Goal: Obtain resource: Download file/media

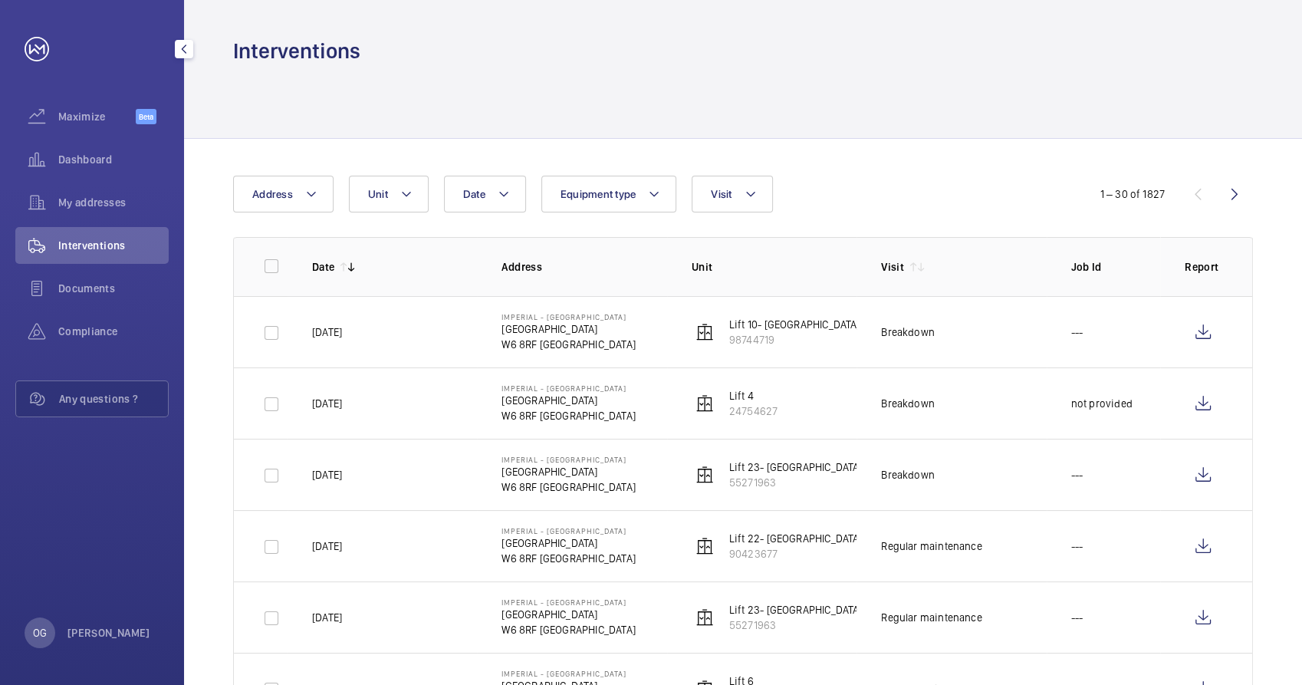
click at [82, 248] on span "Interventions" at bounding box center [113, 245] width 110 height 15
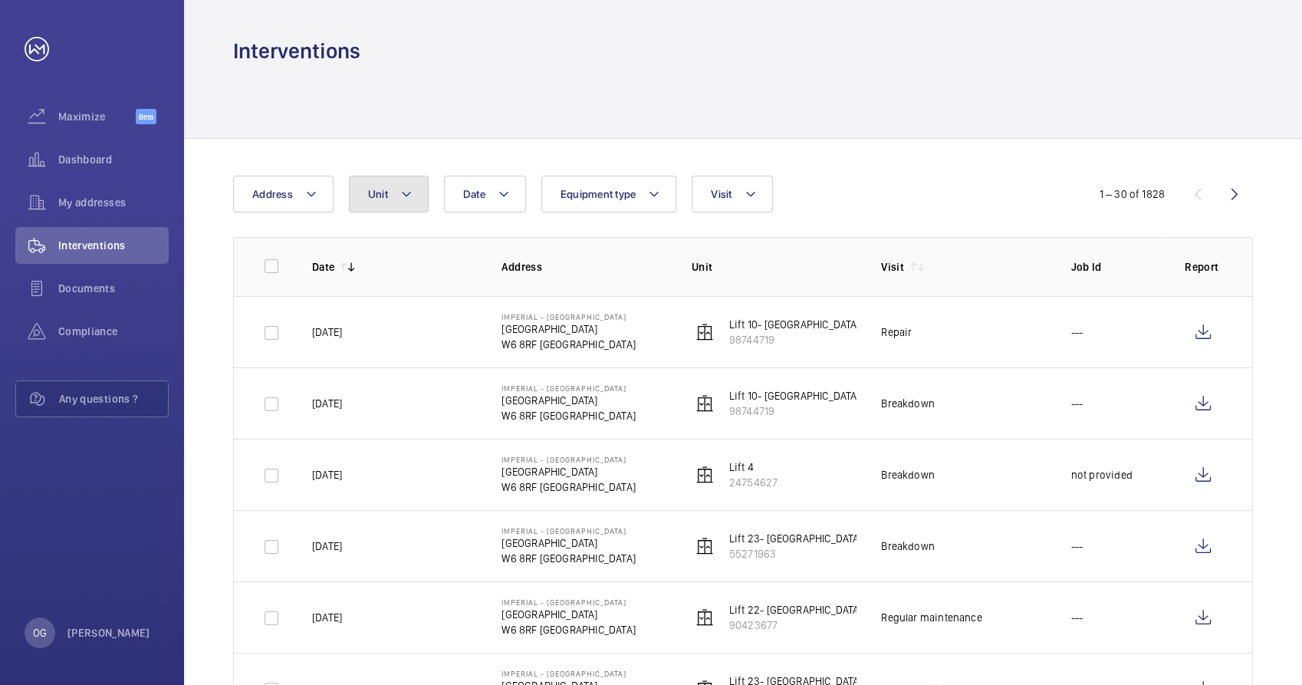
click at [386, 202] on button "Unit" at bounding box center [389, 194] width 80 height 37
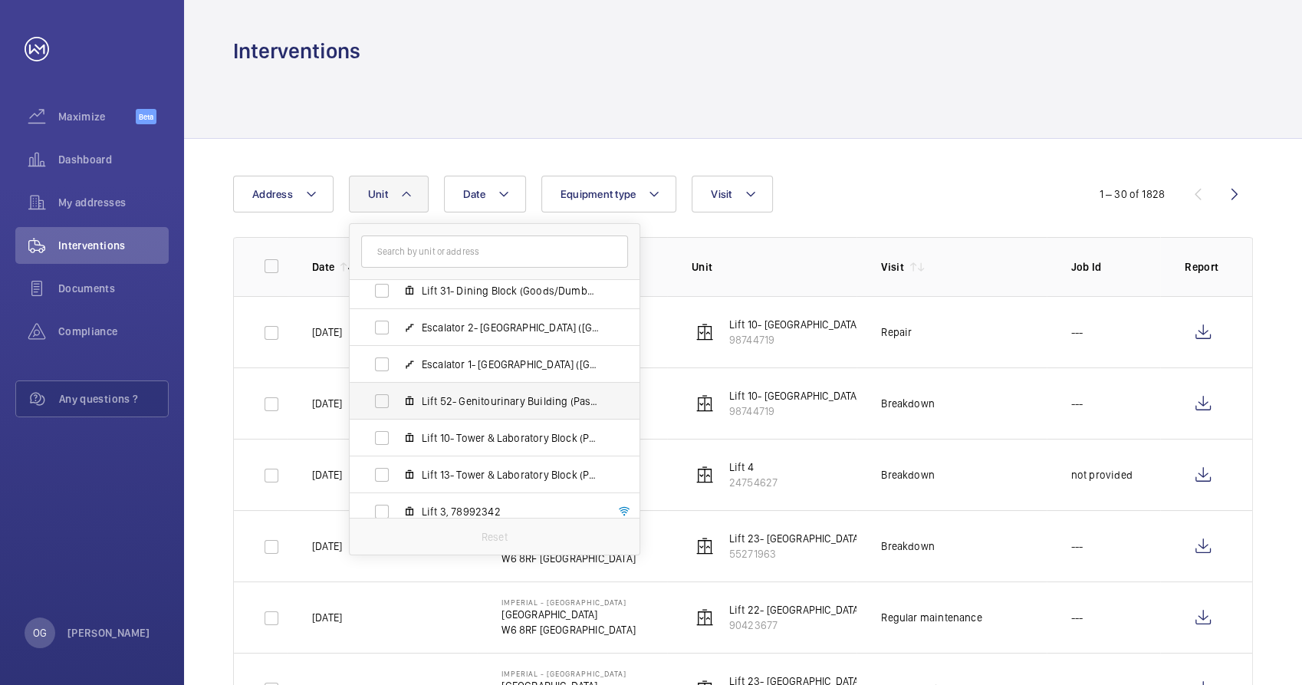
scroll to position [477, 0]
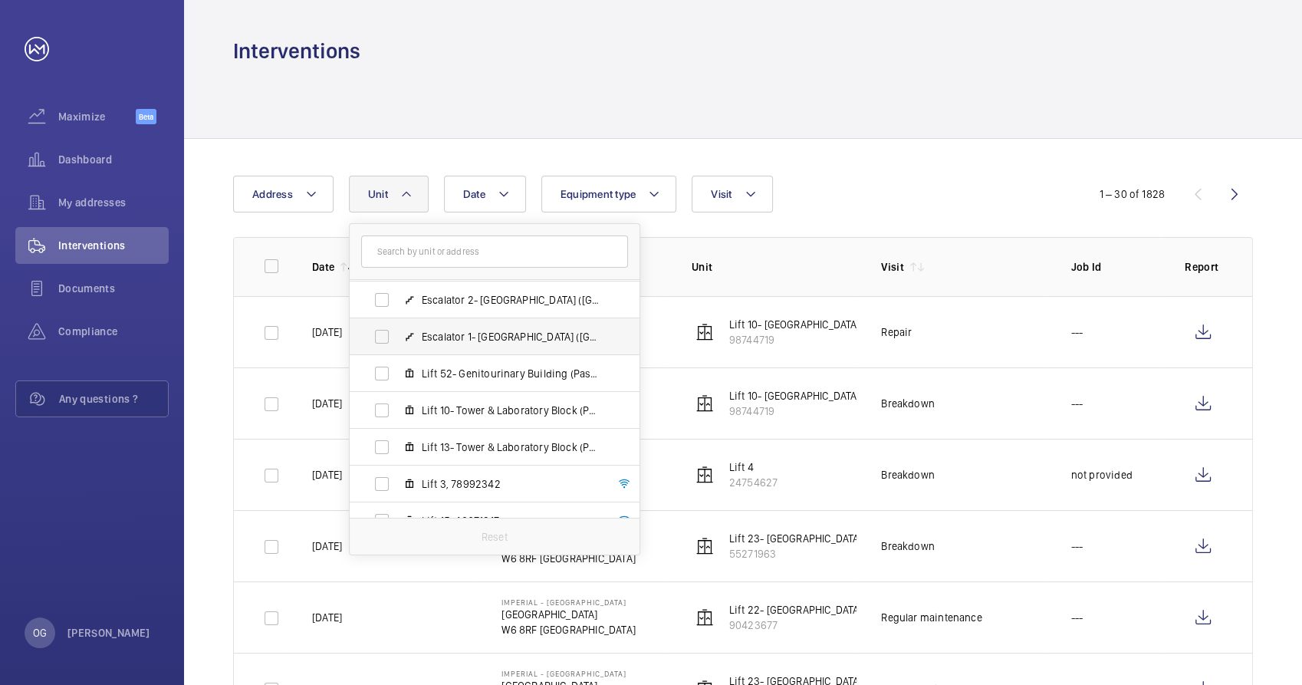
click at [491, 340] on span "Escalator 1- [GEOGRAPHIC_DATA] ([GEOGRAPHIC_DATA]), 47068519" at bounding box center [511, 336] width 178 height 15
click at [397, 340] on input "Escalator 1- [GEOGRAPHIC_DATA] ([GEOGRAPHIC_DATA]), 47068519" at bounding box center [382, 336] width 31 height 31
checkbox input "true"
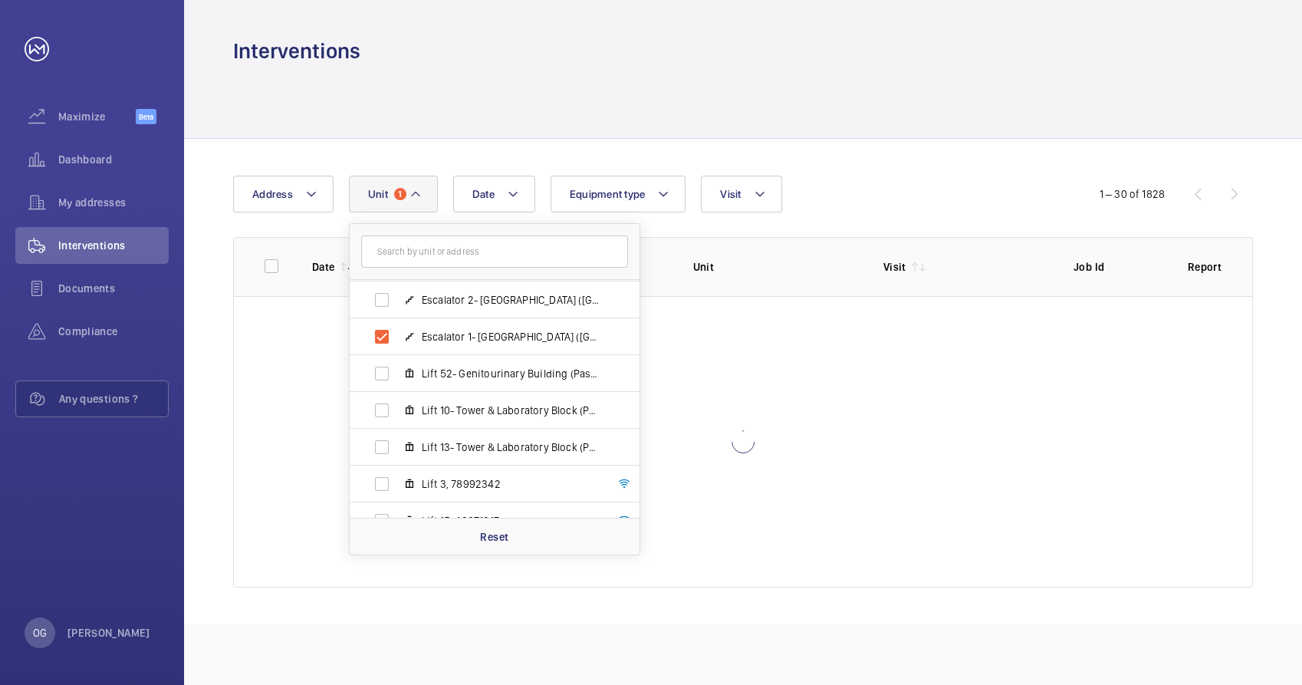
click at [909, 210] on div "Date Address Unit 1 [GEOGRAPHIC_DATA] - [GEOGRAPHIC_DATA] Lift 26- Care of the …" at bounding box center [651, 194] width 836 height 37
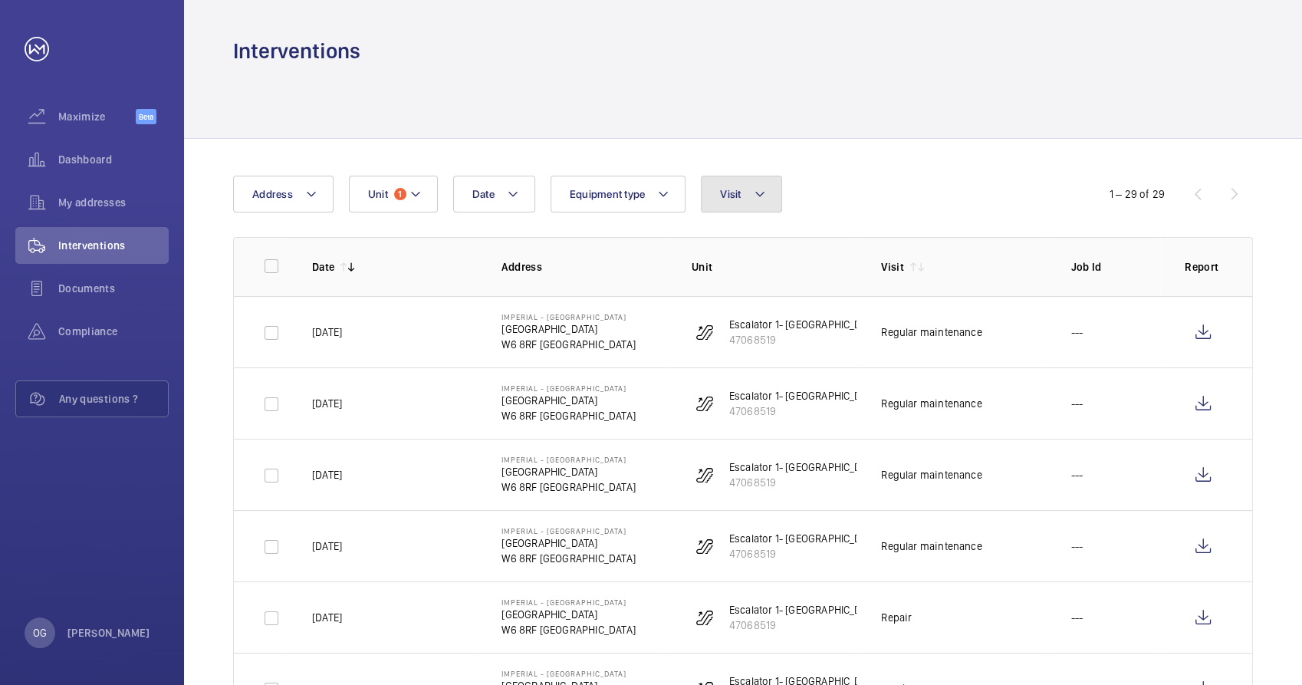
click at [733, 195] on span "Visit" at bounding box center [730, 194] width 21 height 12
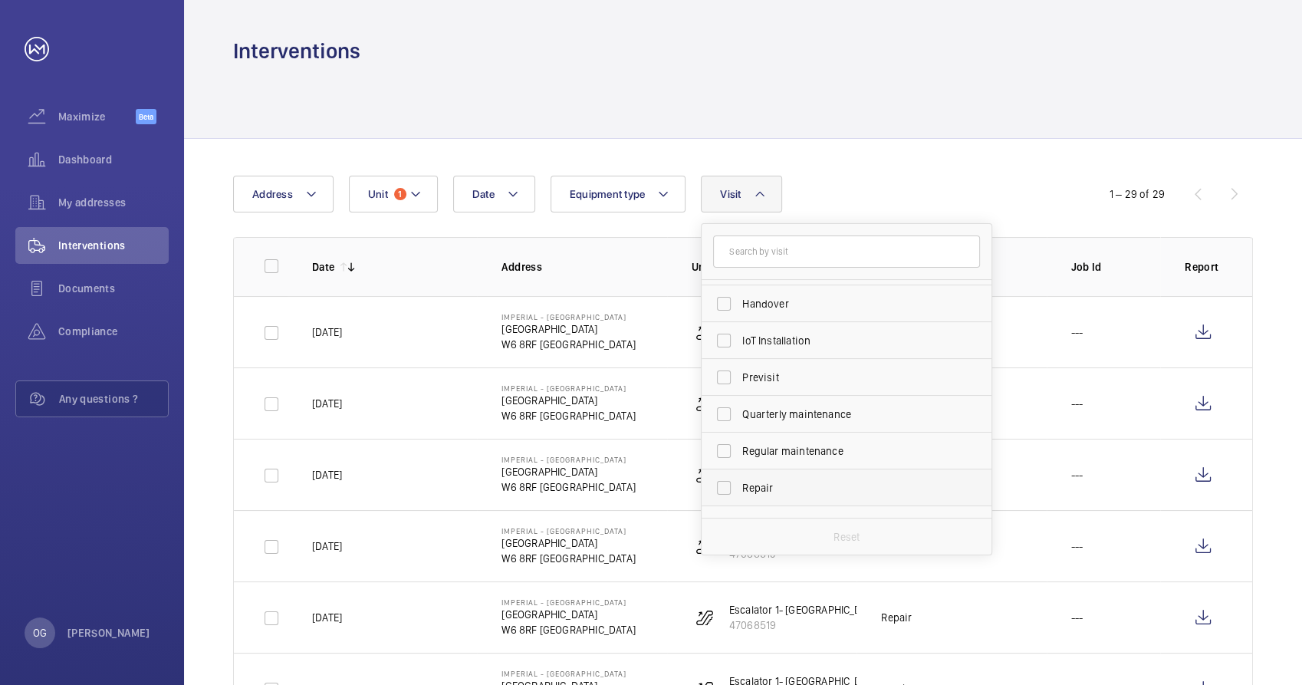
scroll to position [170, 0]
click at [788, 454] on span "Repair" at bounding box center [847, 459] width 211 height 15
click at [739, 454] on input "Repair" at bounding box center [724, 459] width 31 height 31
checkbox input "true"
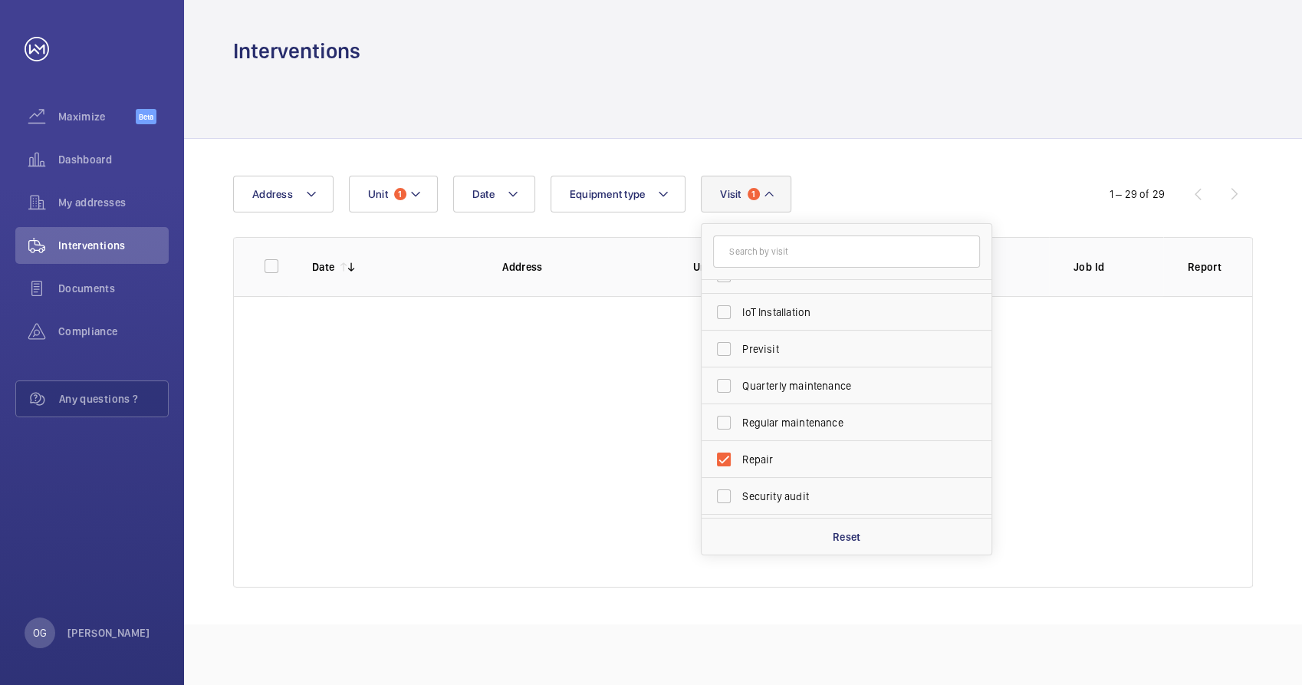
click at [880, 171] on div "Date Address Unit 1 Equipment type Visit 1 Annual maintenance Breakdown Client …" at bounding box center [743, 381] width 1118 height 485
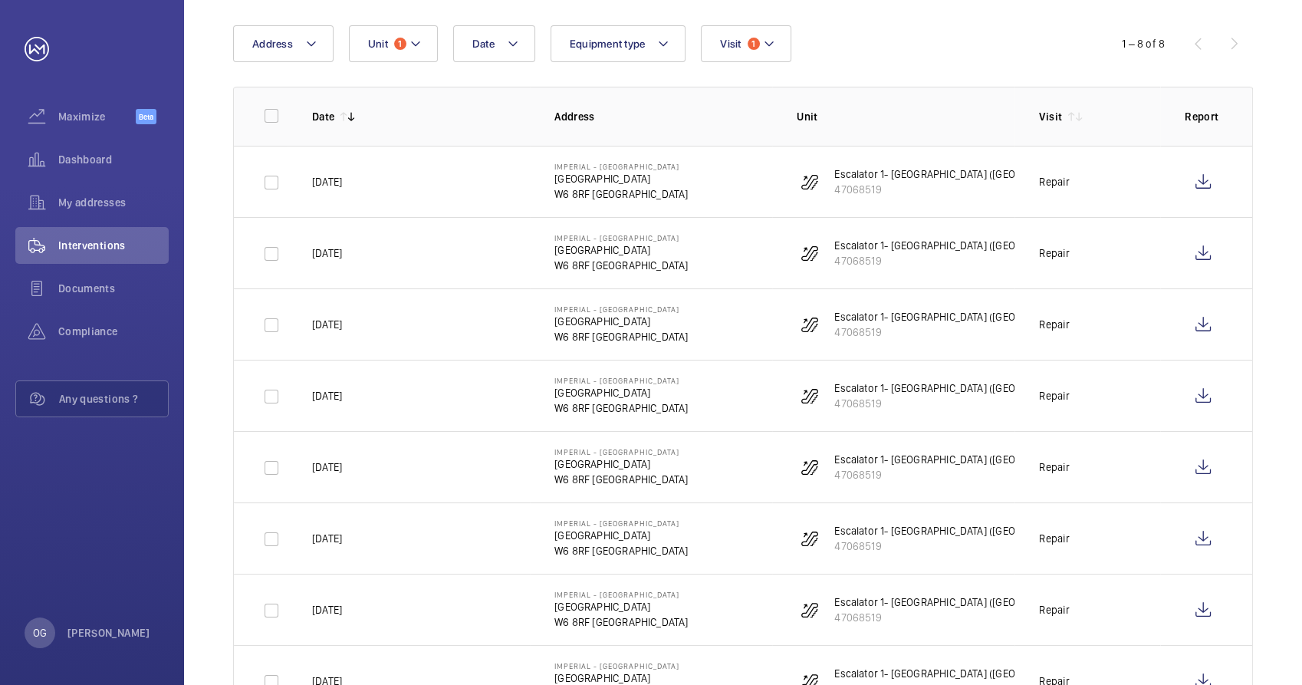
scroll to position [221, 0]
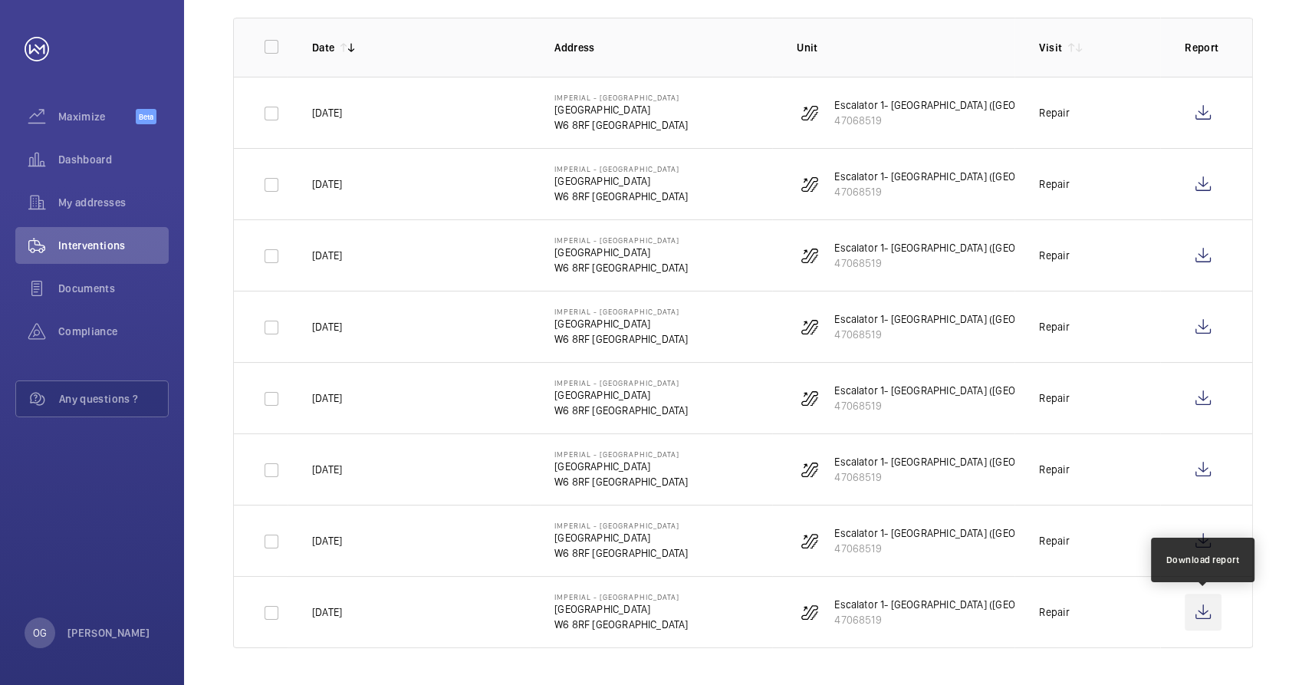
click at [1201, 612] on wm-front-icon-button at bounding box center [1203, 612] width 37 height 37
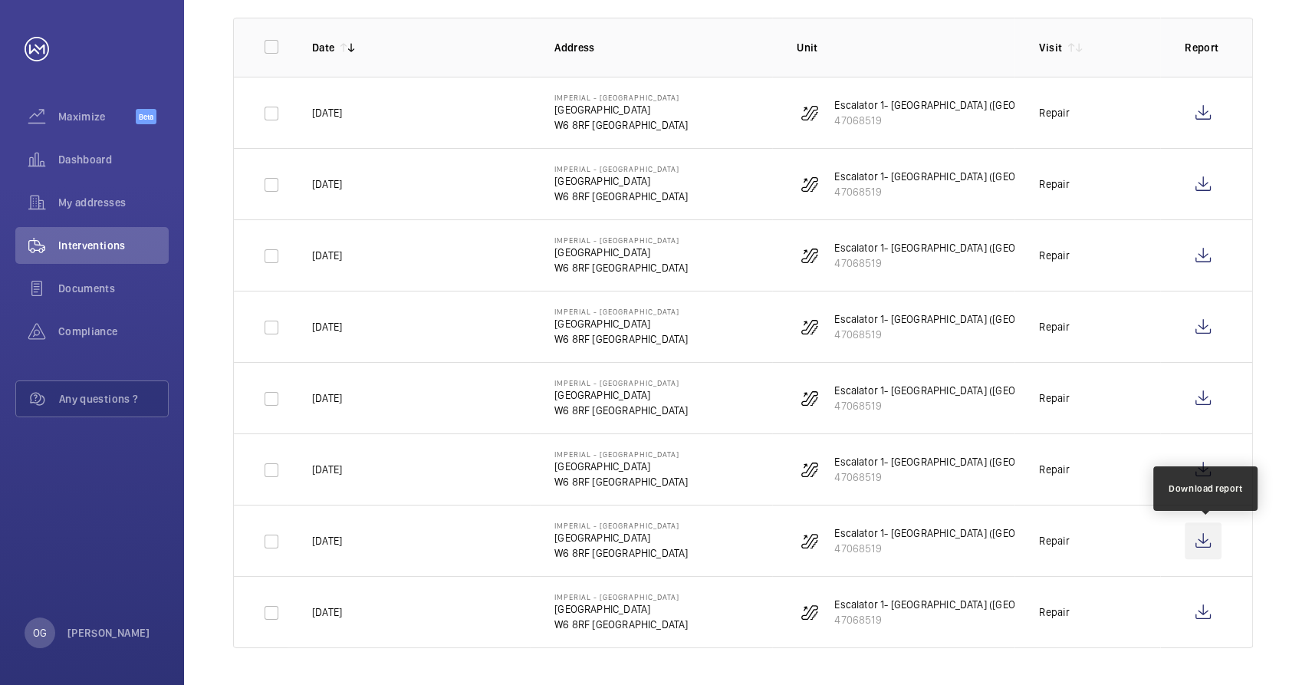
click at [1212, 545] on wm-front-icon-button at bounding box center [1203, 540] width 37 height 37
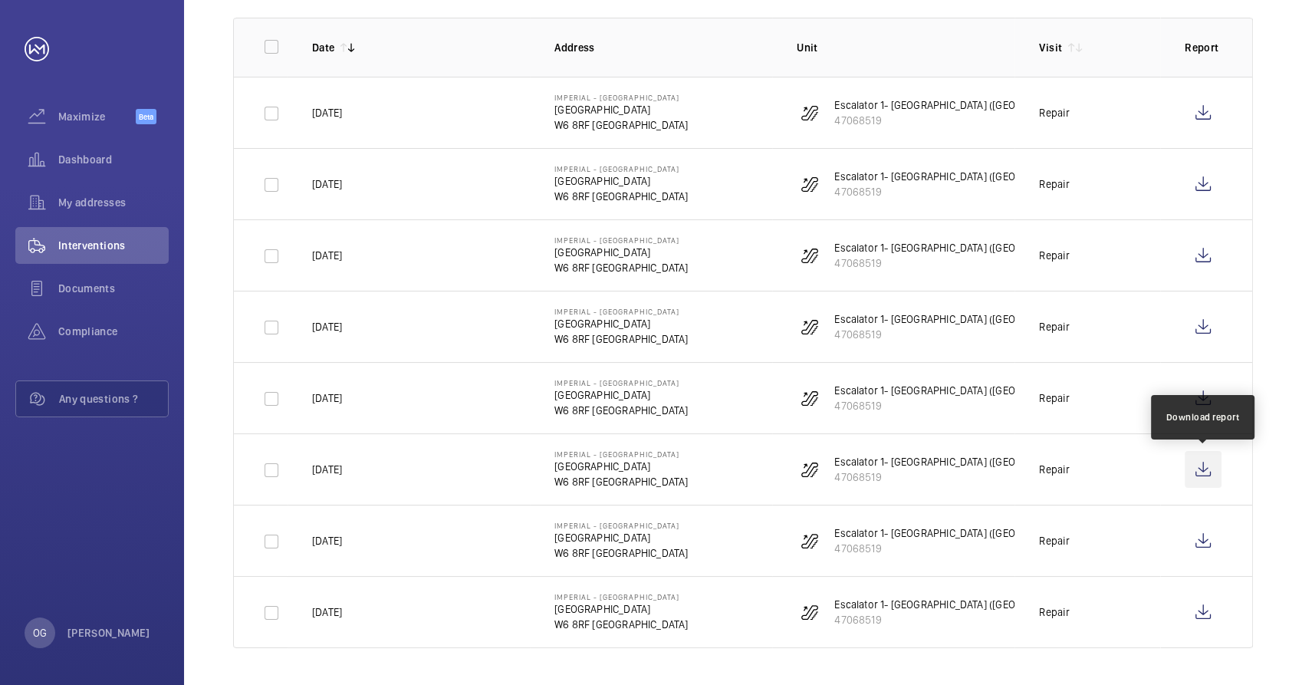
click at [1200, 472] on wm-front-icon-button at bounding box center [1203, 469] width 37 height 37
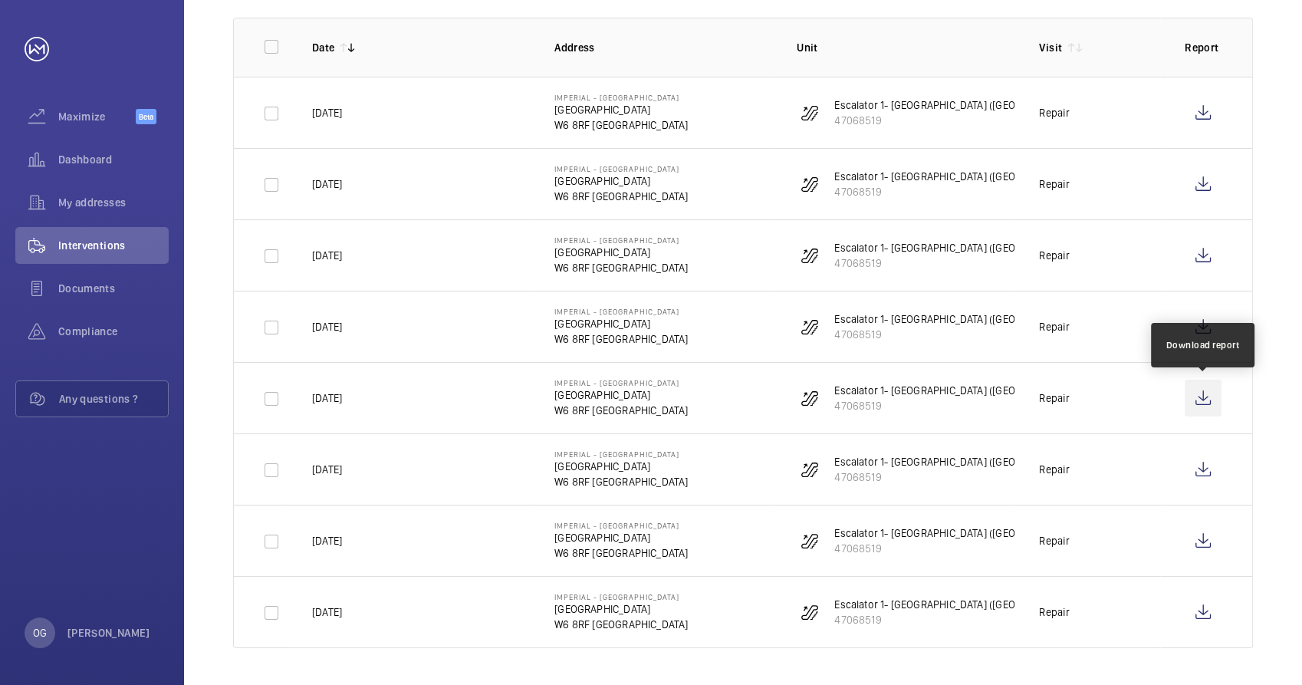
click at [1196, 390] on wm-front-icon-button at bounding box center [1203, 398] width 37 height 37
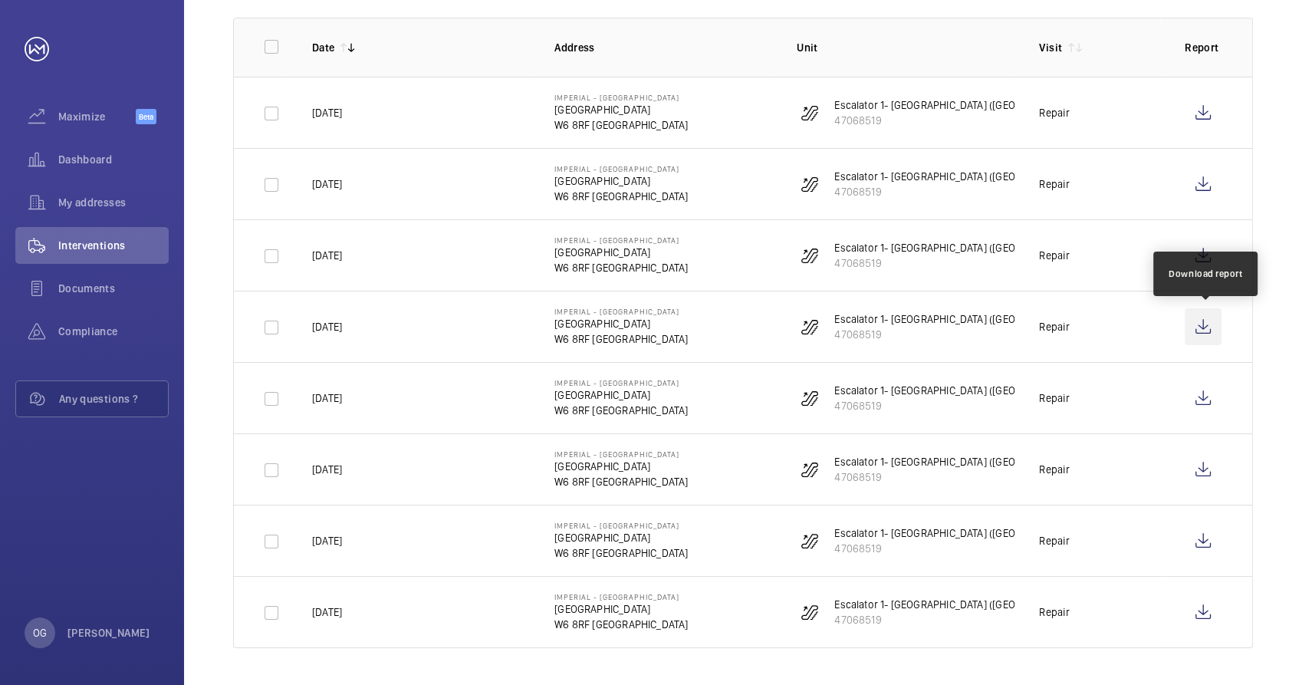
click at [1216, 327] on wm-front-icon-button at bounding box center [1203, 326] width 37 height 37
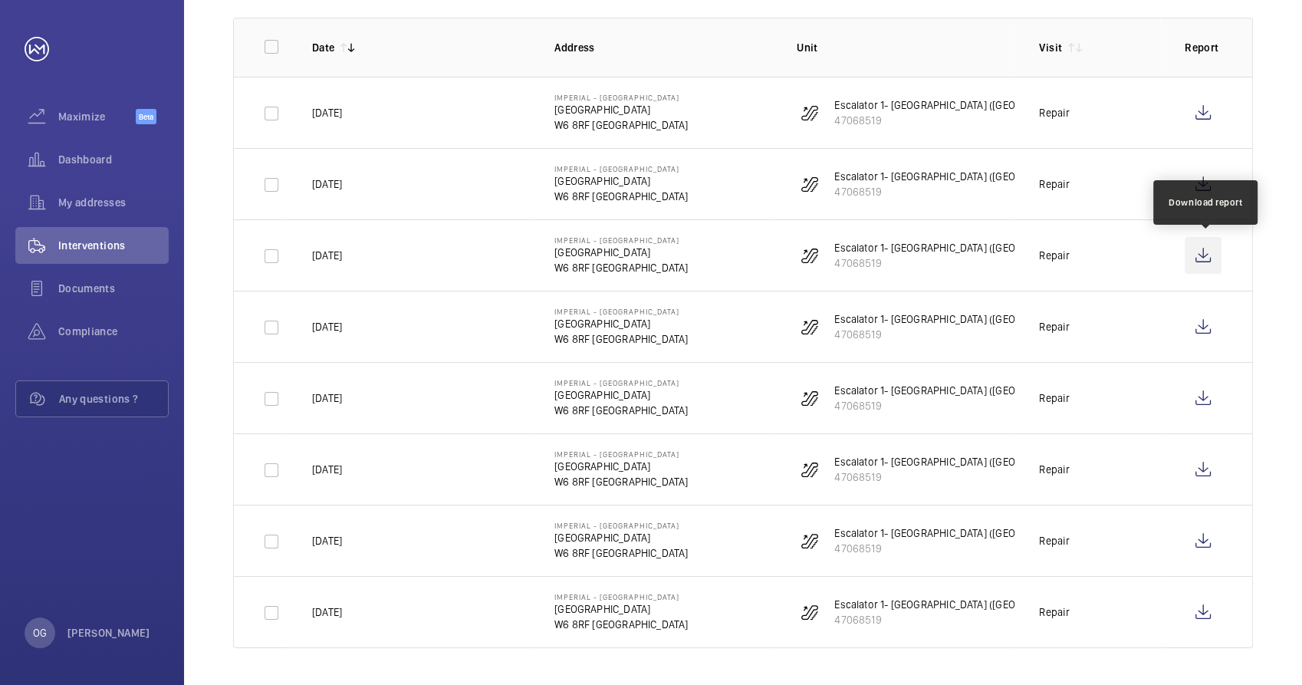
click at [1205, 258] on wm-front-icon-button at bounding box center [1203, 255] width 37 height 37
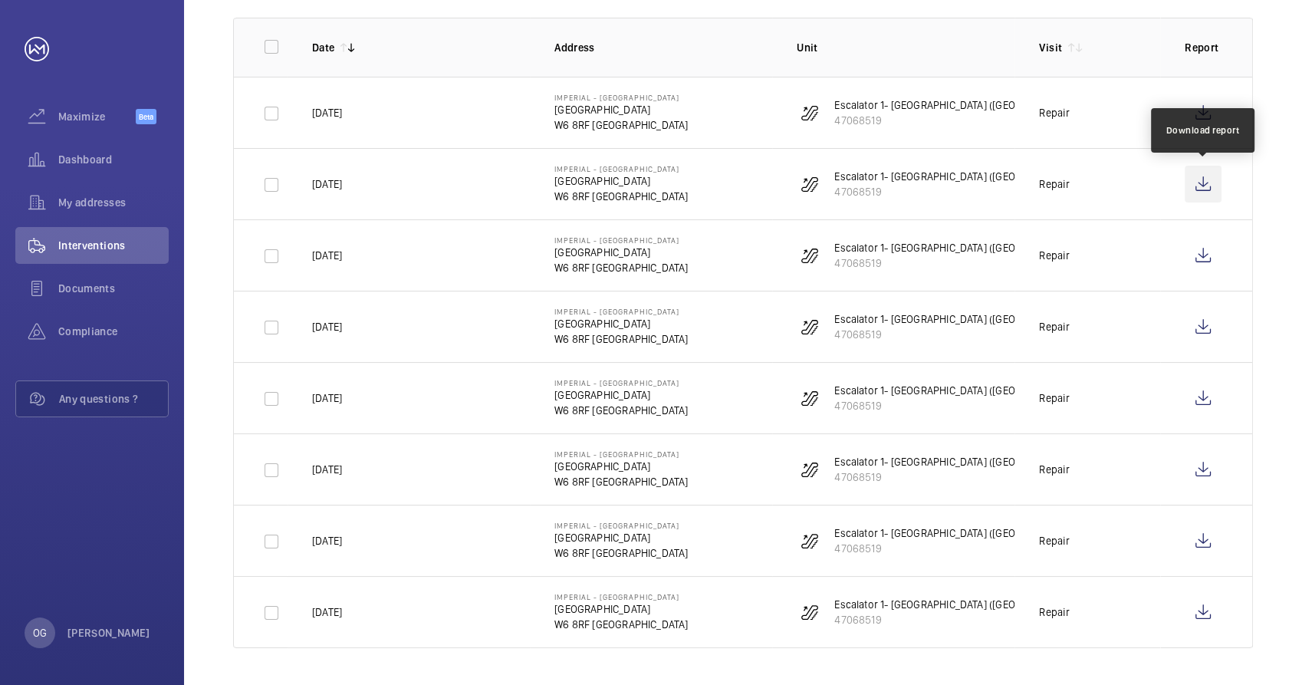
click at [1209, 179] on wm-front-icon-button at bounding box center [1203, 184] width 37 height 37
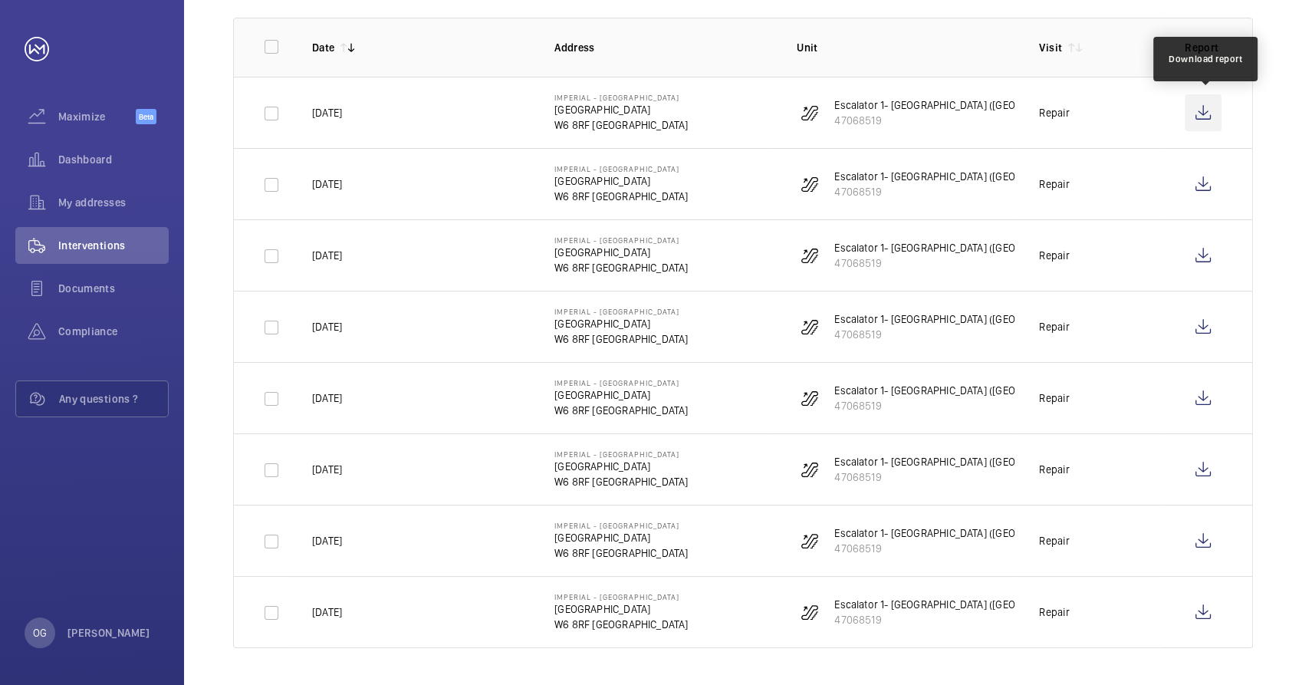
click at [1205, 121] on wm-front-icon-button at bounding box center [1203, 112] width 37 height 37
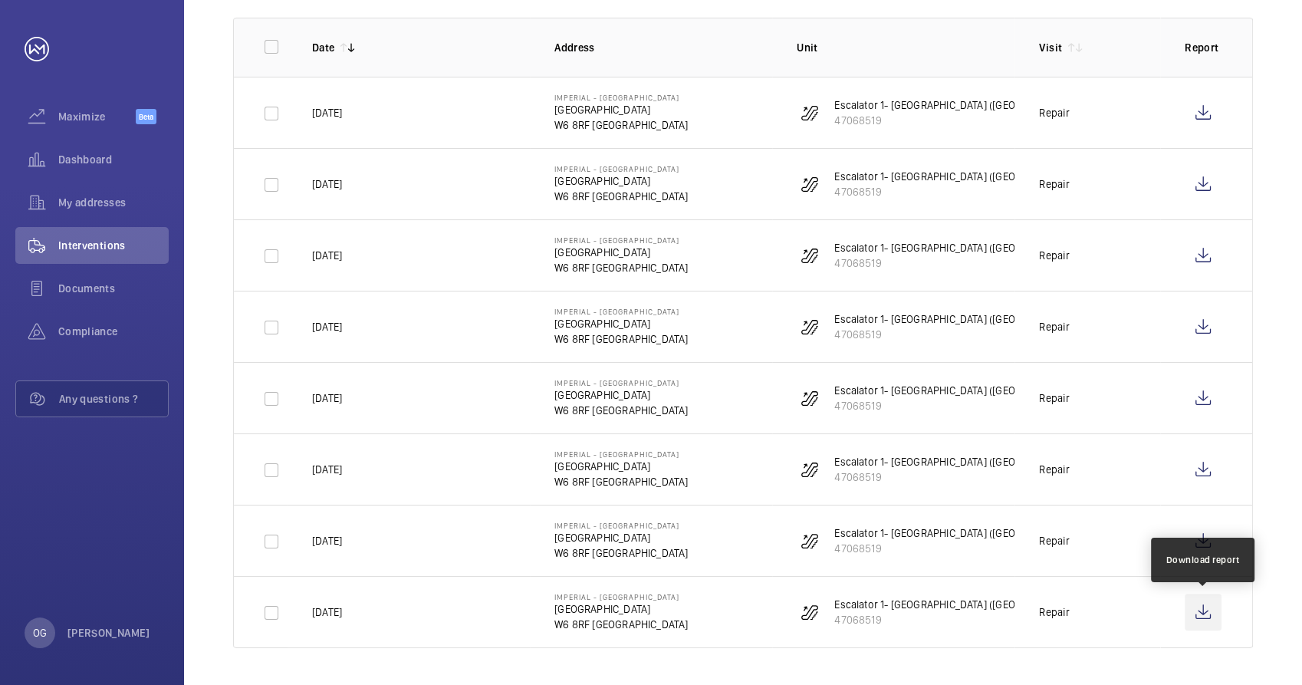
click at [1203, 601] on wm-front-icon-button at bounding box center [1203, 612] width 37 height 37
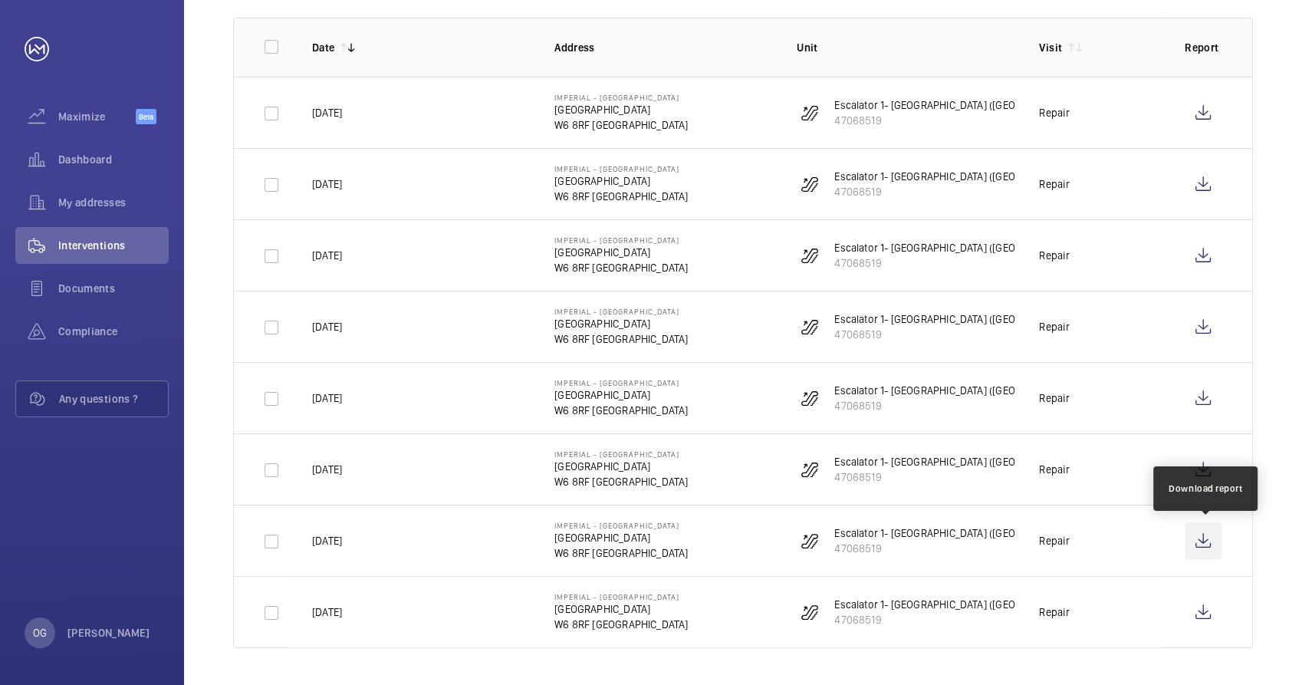
click at [1195, 543] on wm-front-icon-button at bounding box center [1203, 540] width 37 height 37
drag, startPoint x: 1276, startPoint y: 42, endPoint x: 1264, endPoint y: 48, distance: 13.4
click at [1277, 41] on div "Date Address Unit 1 Equipment type Visit 1 1 – 8 of 8 Date Address Unit Visit R…" at bounding box center [743, 301] width 1118 height 765
click at [107, 127] on div "Maximize Beta" at bounding box center [91, 116] width 153 height 37
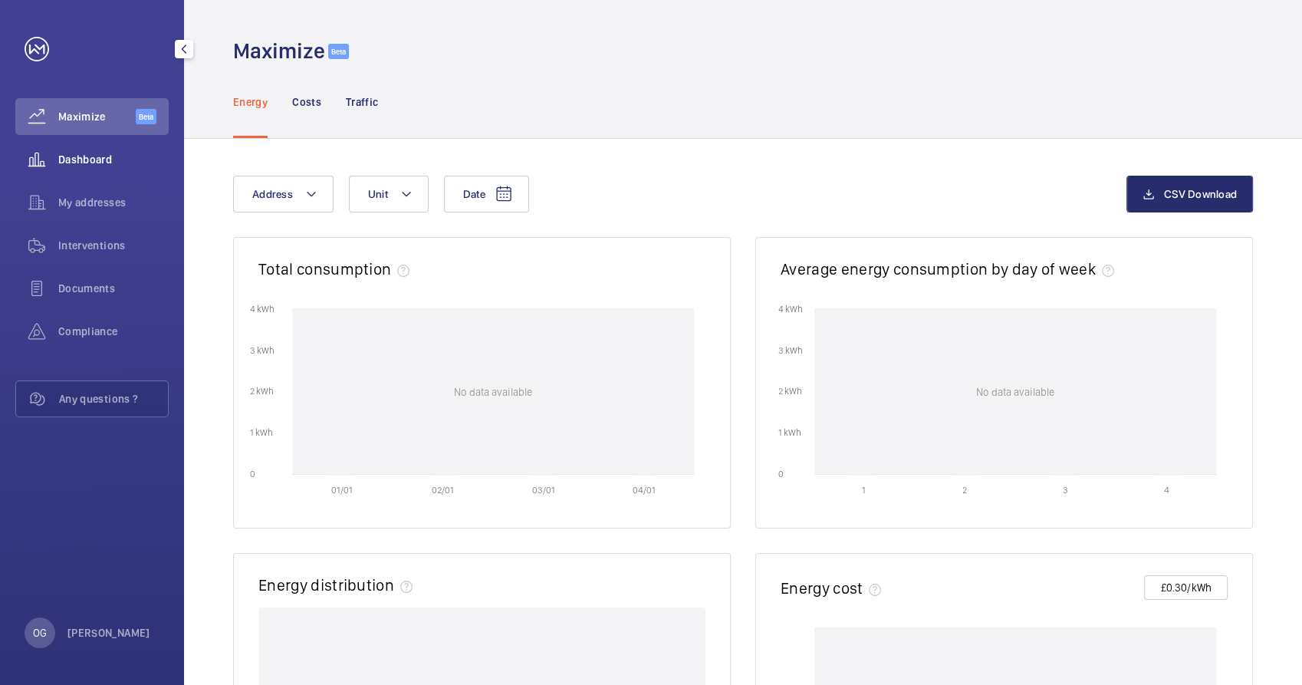
click at [140, 166] on span "Dashboard" at bounding box center [113, 159] width 110 height 15
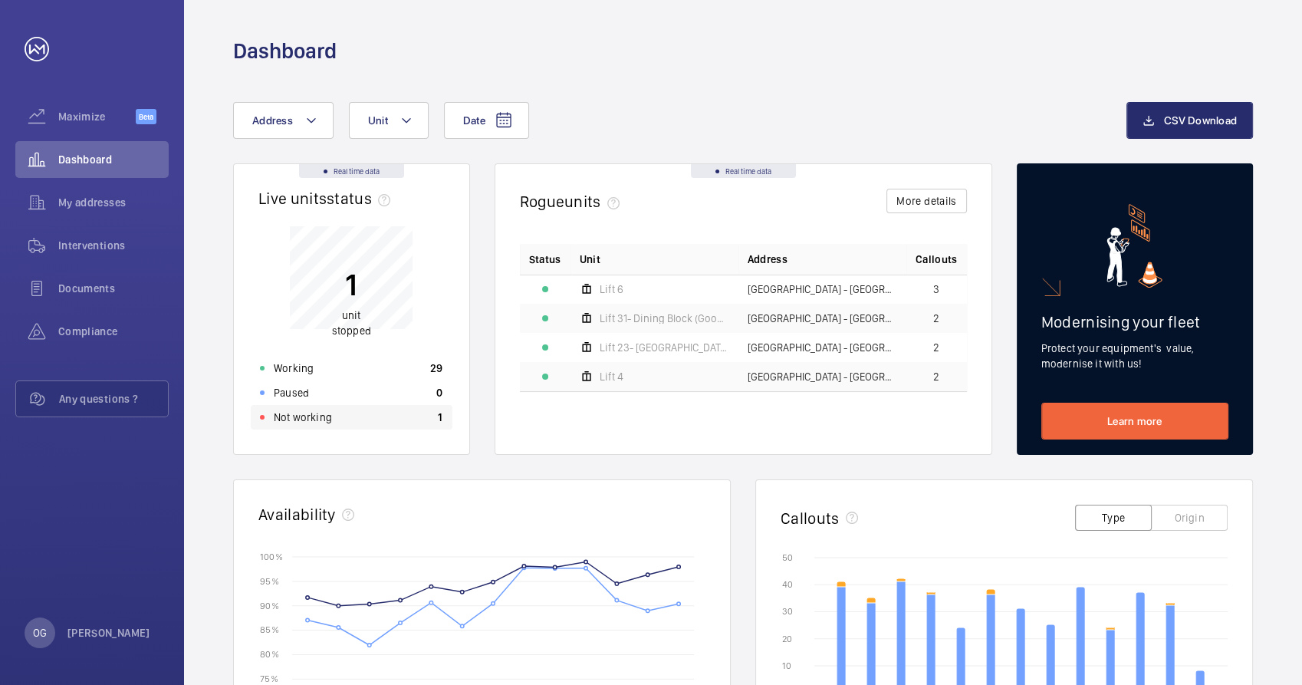
click at [409, 415] on div "Not working 1" at bounding box center [352, 417] width 202 height 25
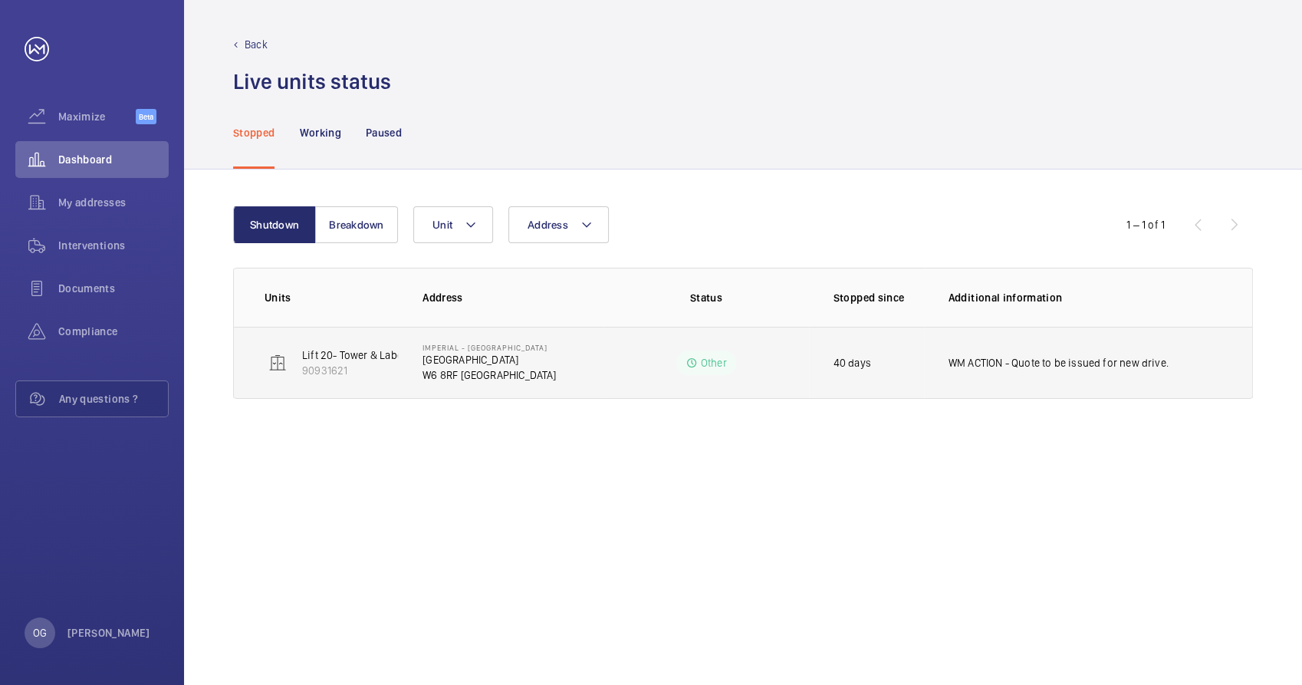
click at [1025, 363] on p "WM ACTION - Quote to be issued for new drive." at bounding box center [1059, 362] width 220 height 15
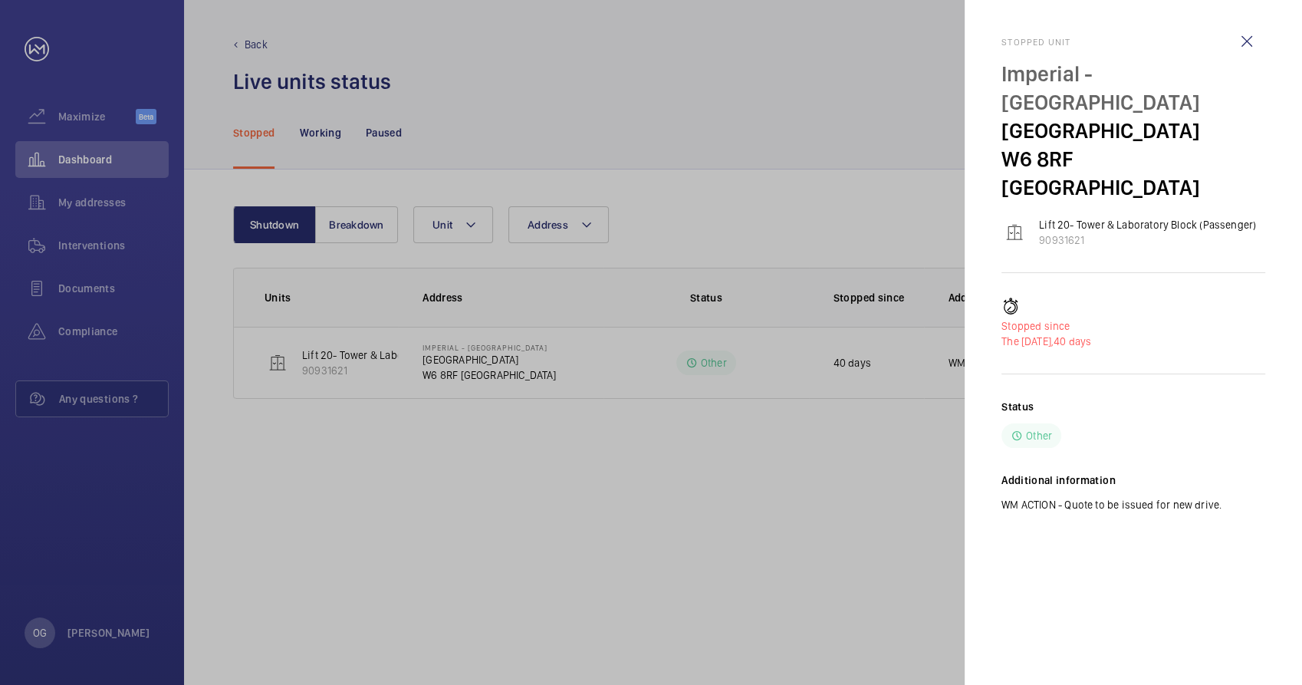
click at [824, 454] on div at bounding box center [651, 342] width 1302 height 685
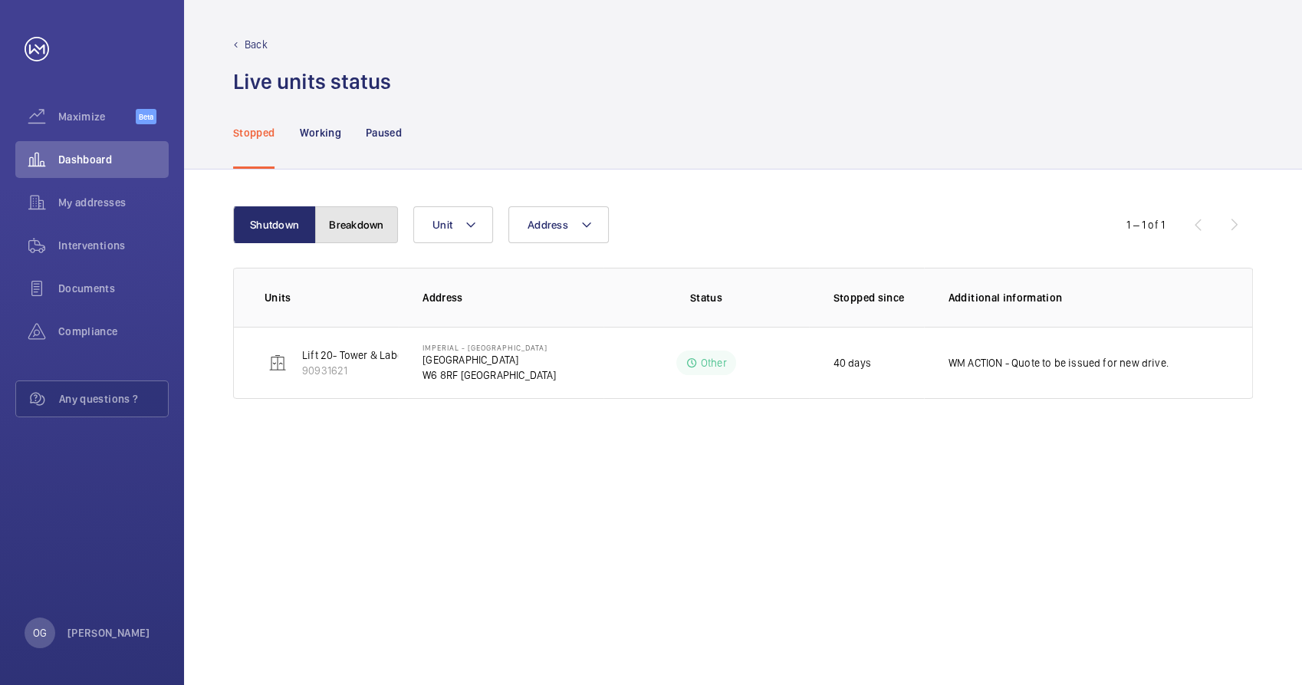
click at [351, 222] on button "Breakdown" at bounding box center [356, 224] width 83 height 37
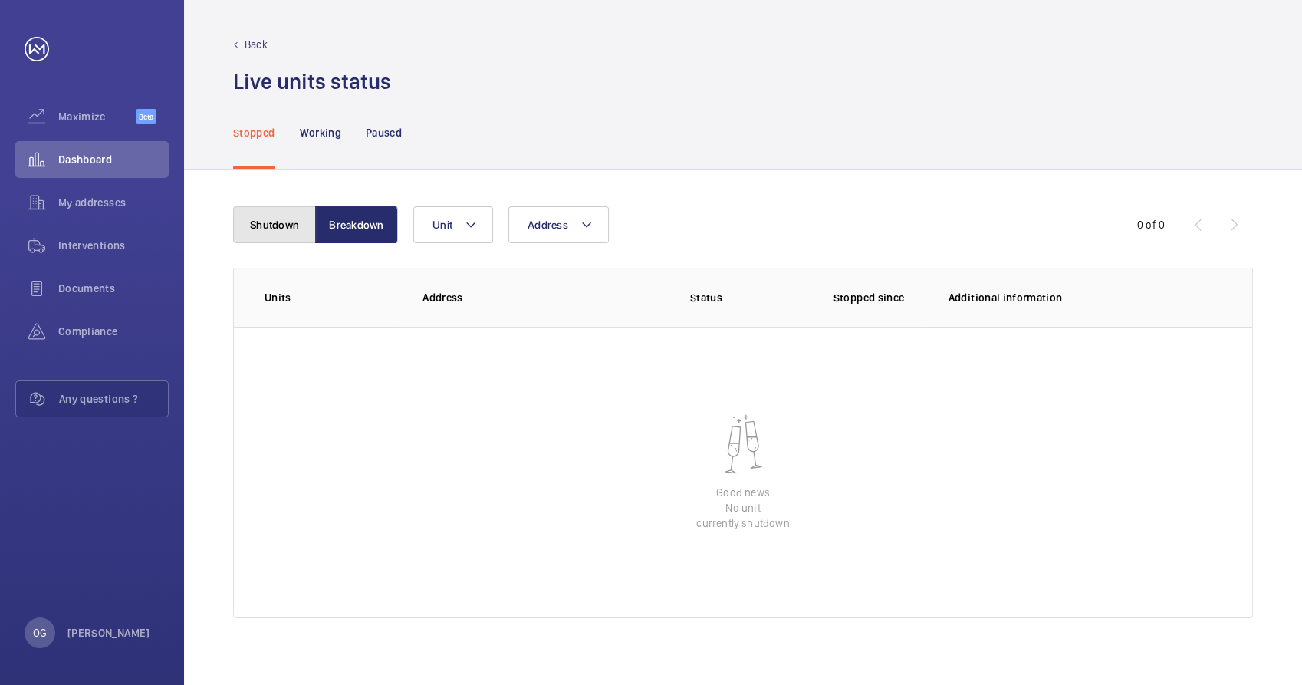
click at [269, 218] on button "Shutdown" at bounding box center [274, 224] width 83 height 37
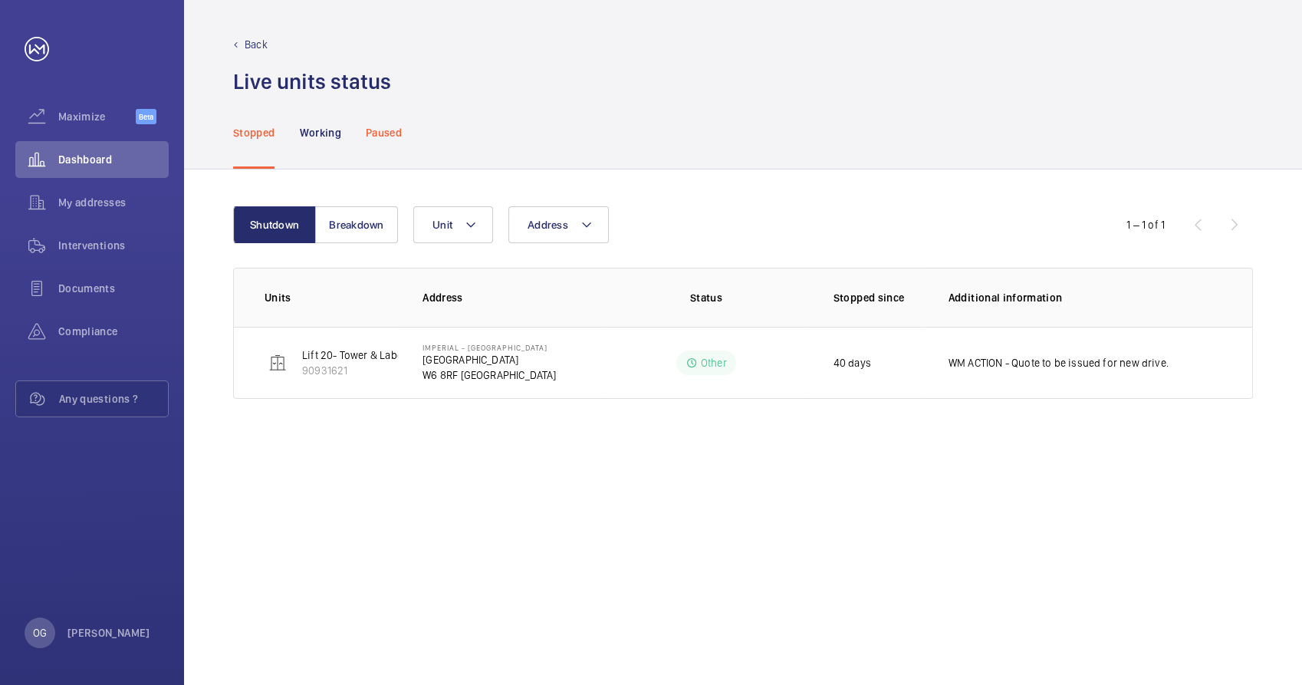
click at [386, 127] on p "Paused" at bounding box center [384, 132] width 36 height 15
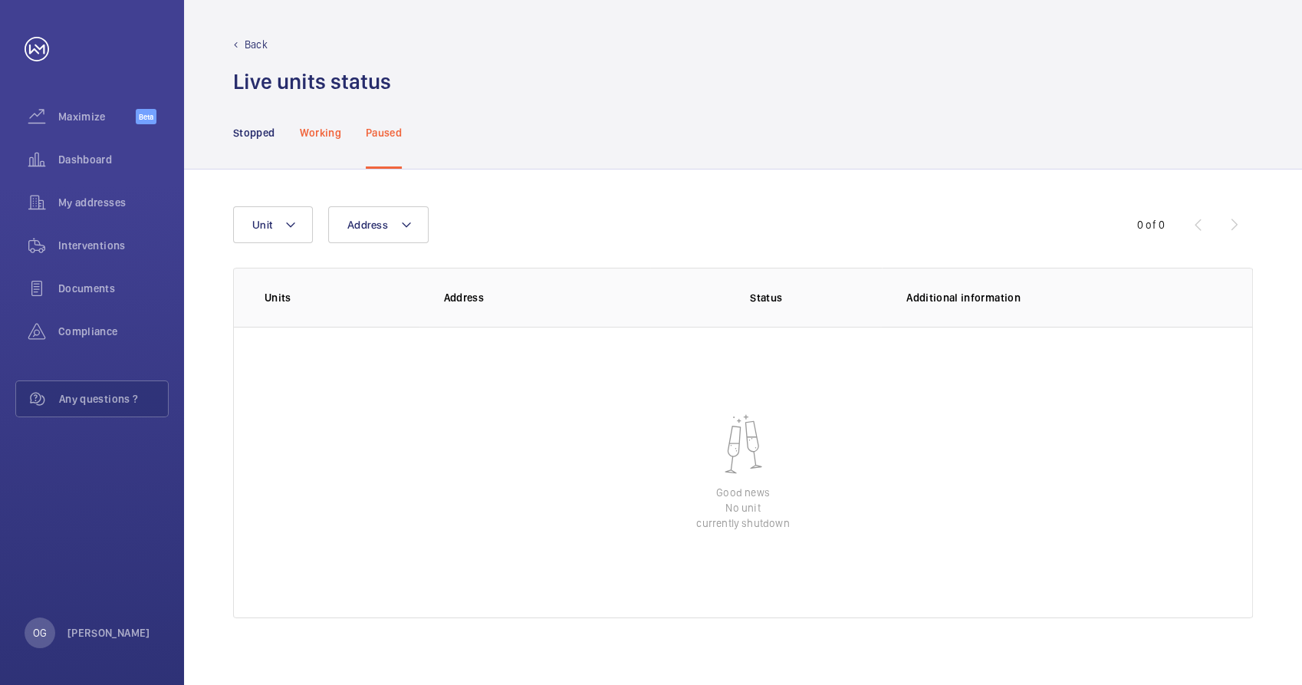
click at [336, 142] on div "Working" at bounding box center [319, 132] width 41 height 73
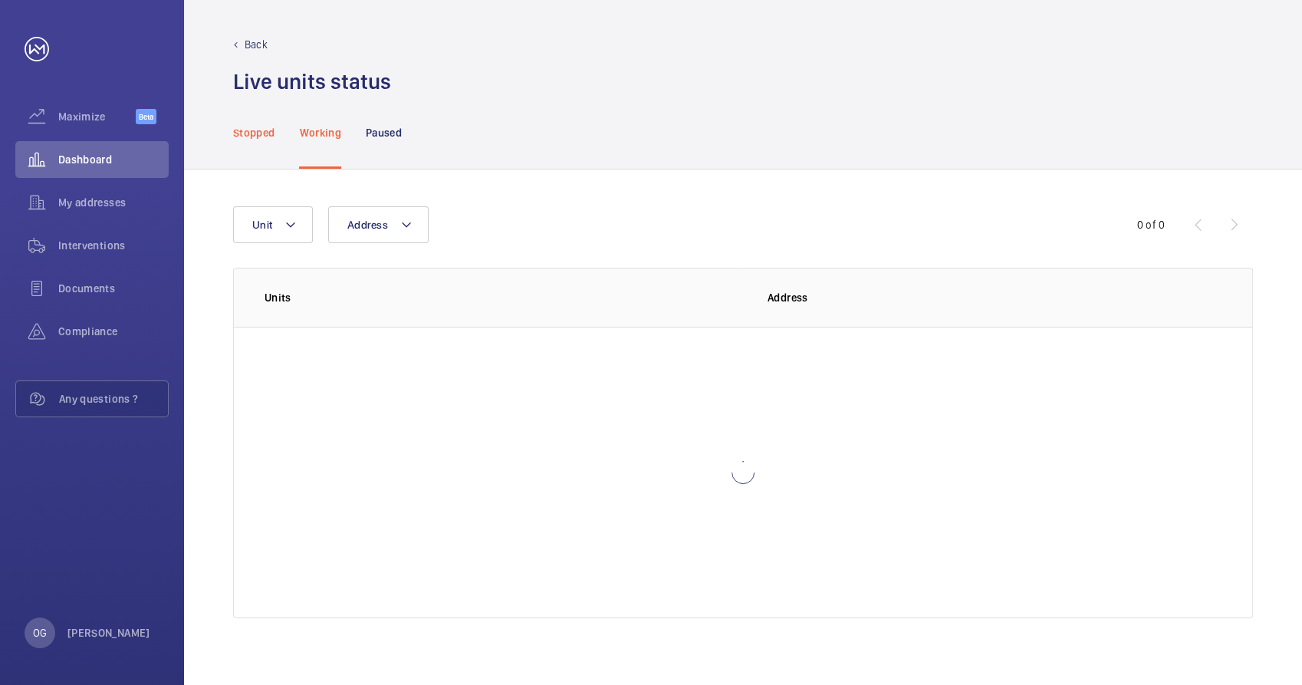
click at [261, 140] on div "Stopped" at bounding box center [253, 132] width 41 height 73
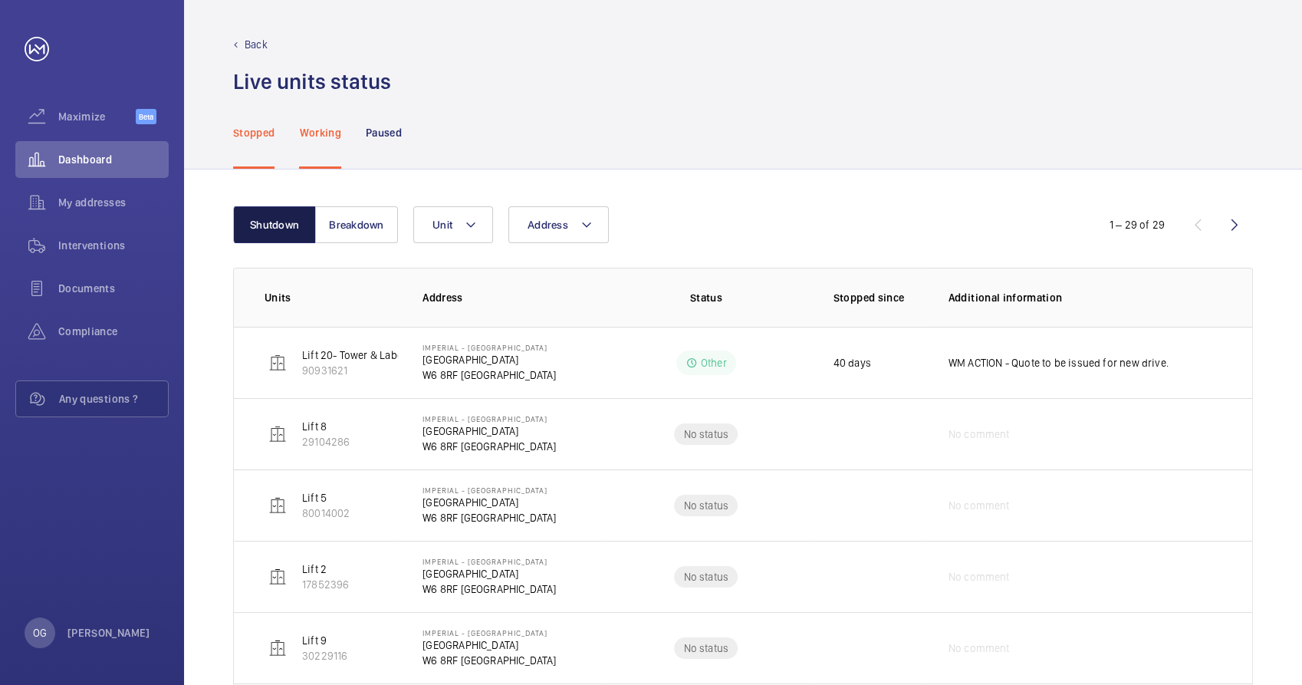
click at [272, 212] on button "Shutdown" at bounding box center [274, 224] width 83 height 37
click at [270, 220] on button "Shutdown" at bounding box center [274, 224] width 83 height 37
click at [306, 144] on div "Working" at bounding box center [319, 132] width 41 height 73
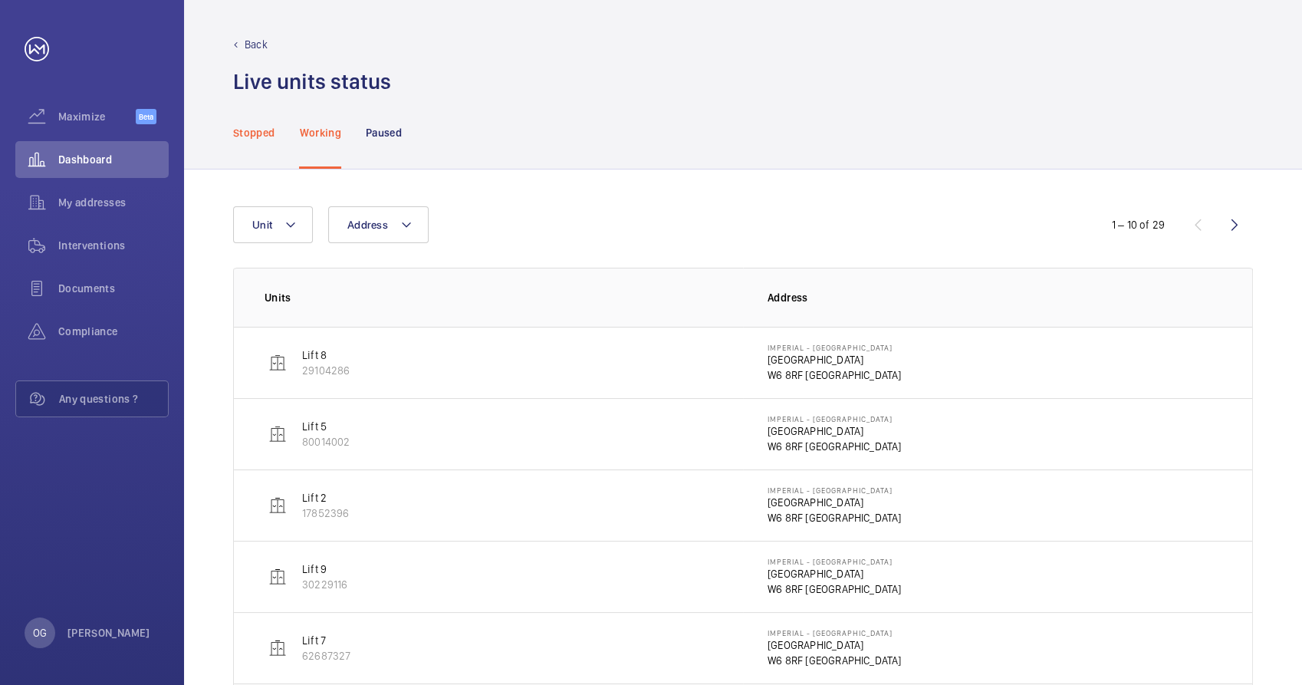
click at [260, 135] on p "Stopped" at bounding box center [253, 132] width 41 height 15
